Goal: Check status: Check status

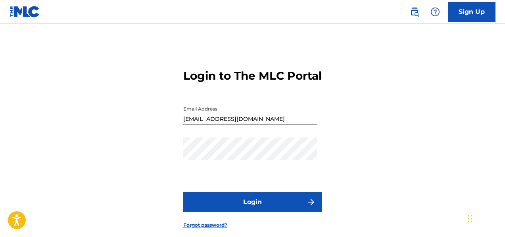
click at [291, 212] on button "Login" at bounding box center [252, 202] width 139 height 20
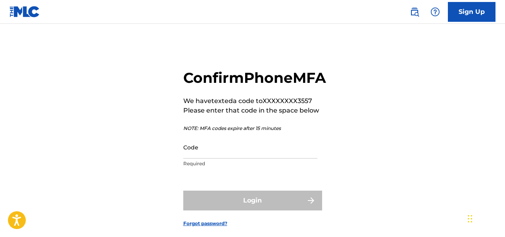
click at [449, 105] on div "Confirm Phone MFA We have texted a code to XXXXXXXX3557 Please enter that code …" at bounding box center [252, 142] width 505 height 196
click at [488, 145] on div "Confirm Phone MFA We have texted a code to XXXXXXXX3557 Please enter that code …" at bounding box center [252, 142] width 505 height 196
click at [490, 146] on div "Confirm Phone MFA We have texted a code to XXXXXXXX3557 Please enter that code …" at bounding box center [252, 142] width 505 height 196
click at [208, 159] on input "Code" at bounding box center [250, 147] width 134 height 23
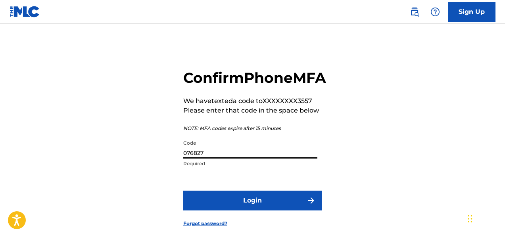
type input "076827"
click at [232, 210] on button "Login" at bounding box center [252, 201] width 139 height 20
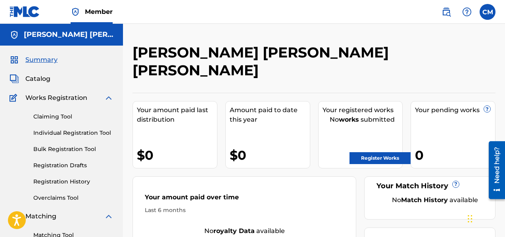
click at [70, 76] on div "Catalog" at bounding box center [62, 79] width 104 height 10
click at [54, 79] on div "Catalog" at bounding box center [62, 79] width 104 height 10
click at [44, 79] on span "Catalog" at bounding box center [37, 79] width 25 height 10
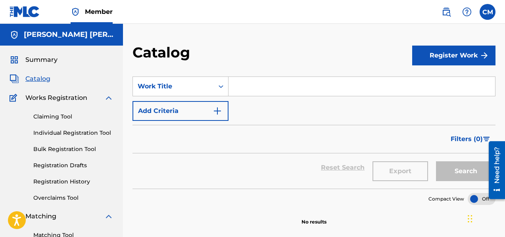
click at [81, 133] on link "Individual Registration Tool" at bounding box center [73, 133] width 80 height 8
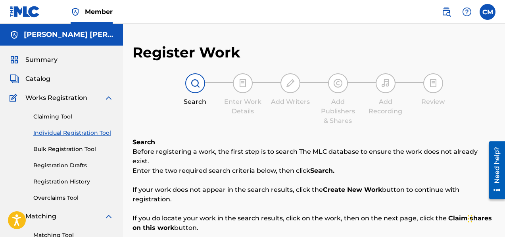
click at [73, 182] on link "Registration History" at bounding box center [73, 182] width 80 height 8
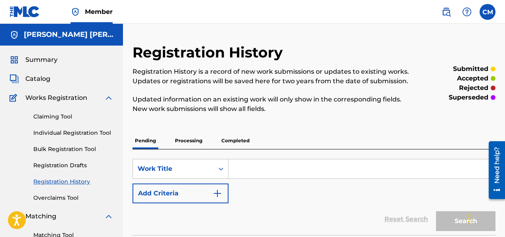
click at [196, 140] on p "Processing" at bounding box center [189, 141] width 32 height 17
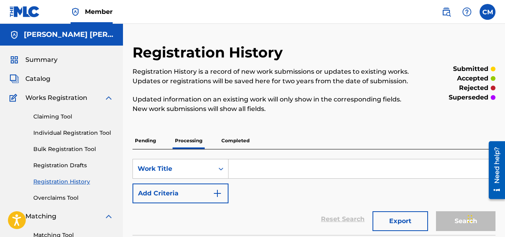
scroll to position [208, 0]
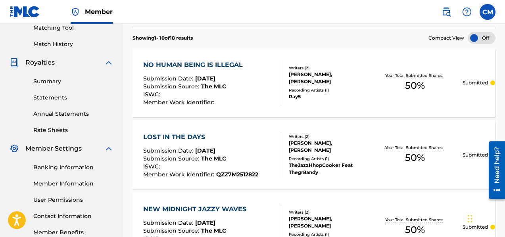
click at [467, 81] on p "Submitted" at bounding box center [475, 82] width 25 height 7
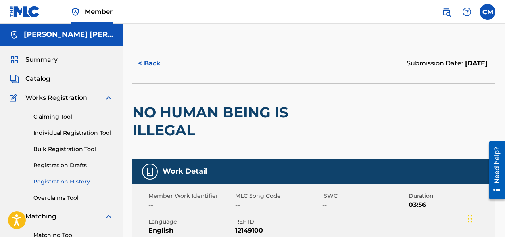
scroll to position [208, 0]
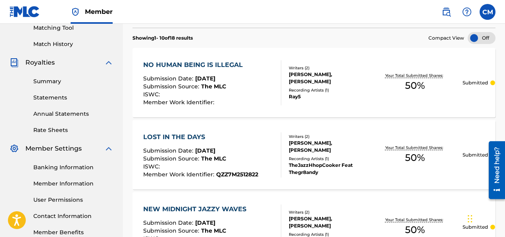
click at [215, 142] on div "LOST IN THE DAYS Submission Date : [DATE] Submission Source : The MLC ISWC : Me…" at bounding box center [200, 155] width 115 height 45
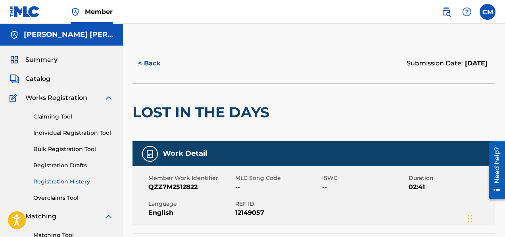
scroll to position [208, 0]
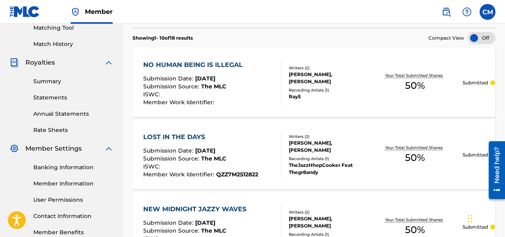
click at [202, 207] on div "NEW MIDNIGHT JAZZY WAVES" at bounding box center [202, 210] width 118 height 10
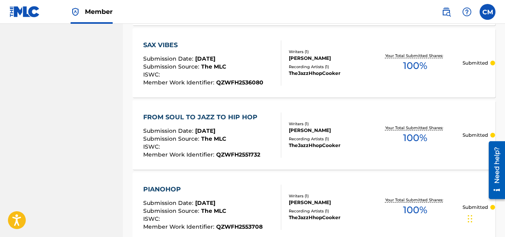
scroll to position [521, 0]
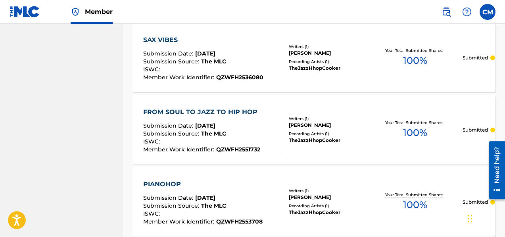
click at [215, 56] on span "[DATE]" at bounding box center [205, 53] width 20 height 7
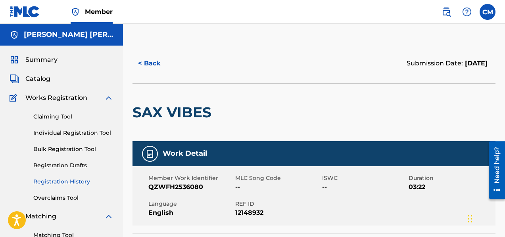
click at [38, 58] on span "Summary" at bounding box center [41, 60] width 32 height 10
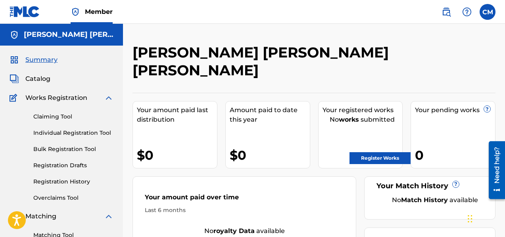
click at [40, 61] on span "Summary" at bounding box center [41, 60] width 32 height 10
click at [46, 77] on span "Catalog" at bounding box center [37, 79] width 25 height 10
